Goal: Task Accomplishment & Management: Complete application form

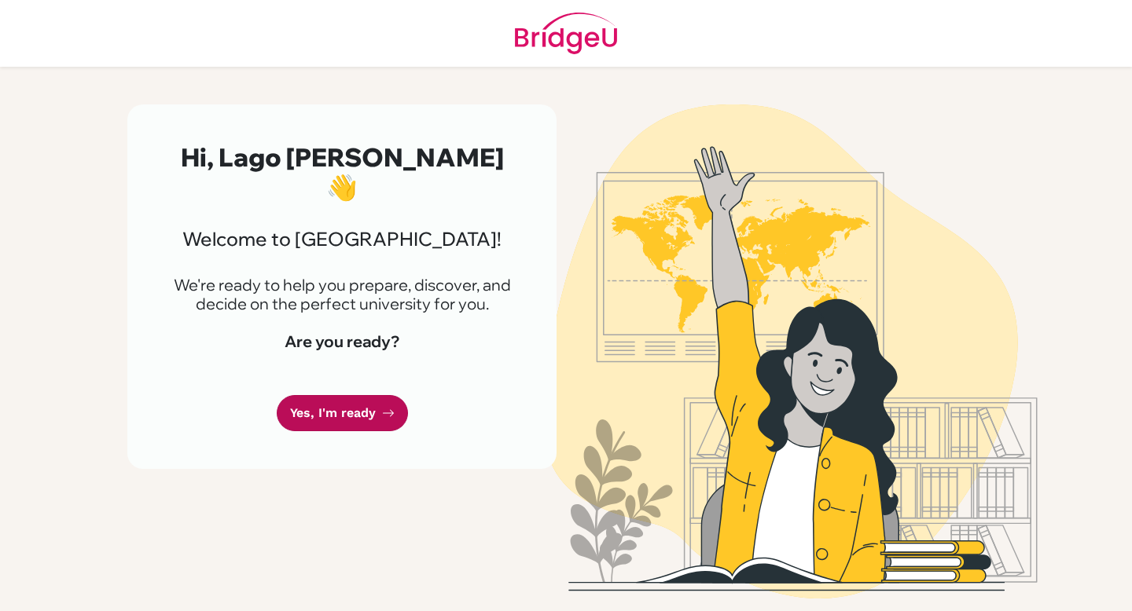
click at [338, 395] on link "Yes, I'm ready" at bounding box center [342, 413] width 131 height 37
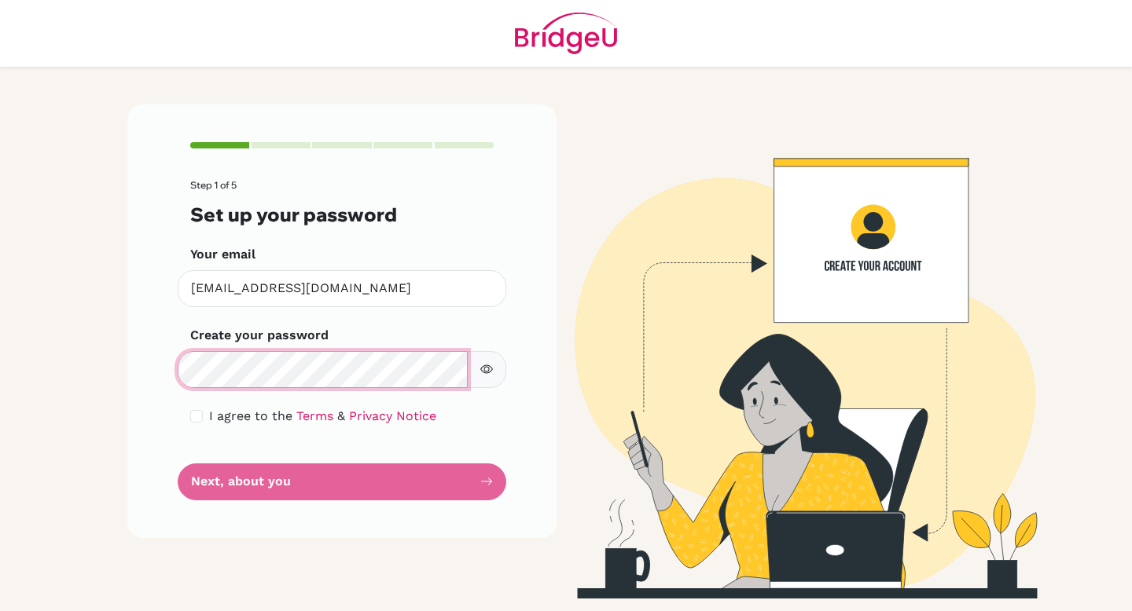
click at [0, 375] on main "Step 1 of 5 Set up your password Your email [EMAIL_ADDRESS][DOMAIN_NAME] Invali…" at bounding box center [566, 305] width 1132 height 611
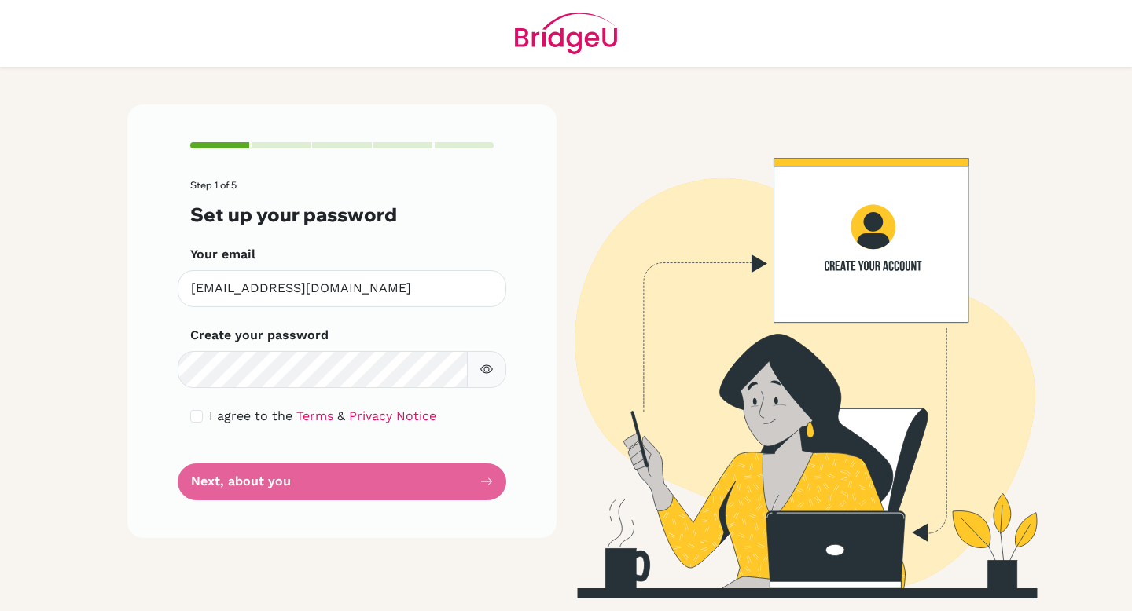
click at [493, 372] on button "button" at bounding box center [486, 369] width 39 height 37
click at [304, 485] on form "Step 1 of 5 Set up your password Your email lnguessan@aisconakry.org Invalid em…" at bounding box center [341, 340] width 303 height 320
click at [241, 422] on span "I agree to the" at bounding box center [250, 416] width 83 height 15
click at [302, 414] on link "Terms" at bounding box center [314, 416] width 37 height 15
click at [197, 399] on form "Step 1 of 5 Set up your password Your email lnguessan@aisconakry.org Invalid em…" at bounding box center [341, 340] width 303 height 320
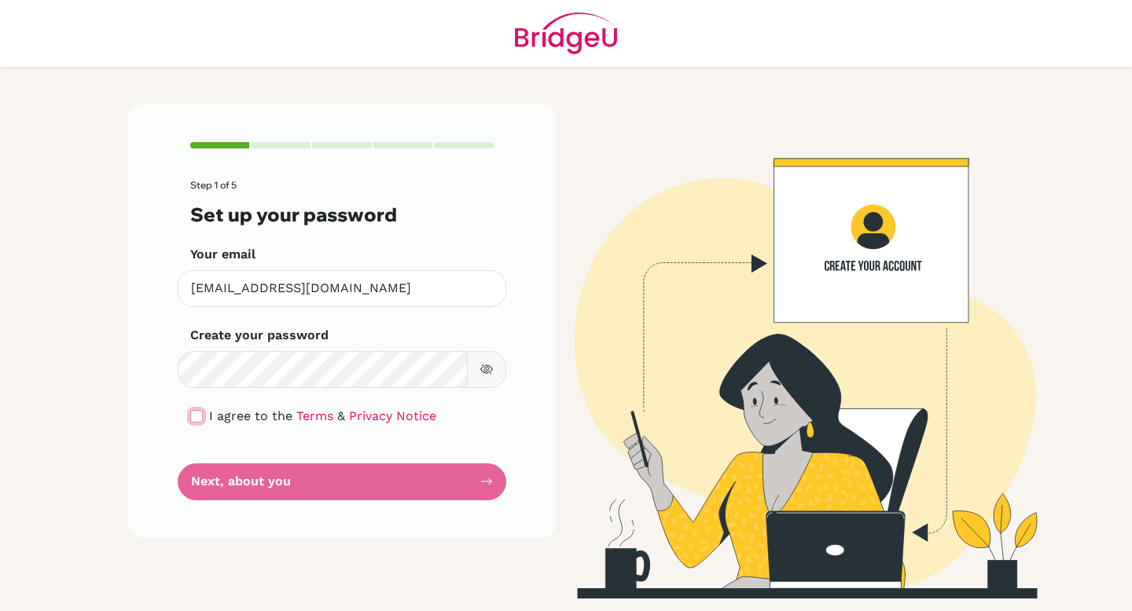
click at [197, 415] on input "checkbox" at bounding box center [196, 416] width 13 height 13
checkbox input "true"
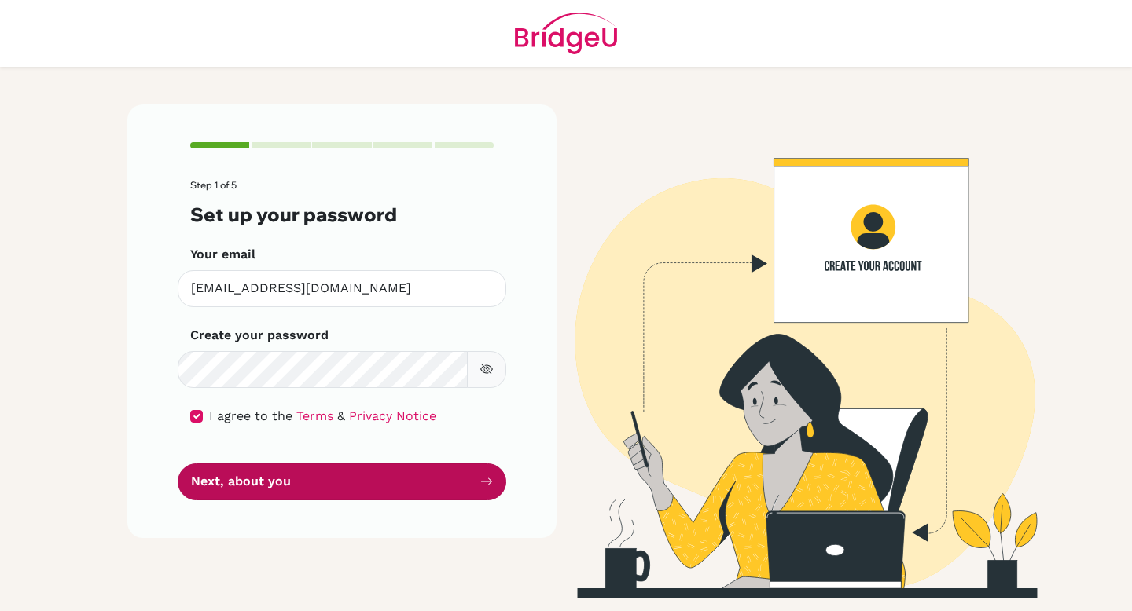
click at [251, 478] on button "Next, about you" at bounding box center [342, 482] width 329 height 37
